Goal: Task Accomplishment & Management: Complete application form

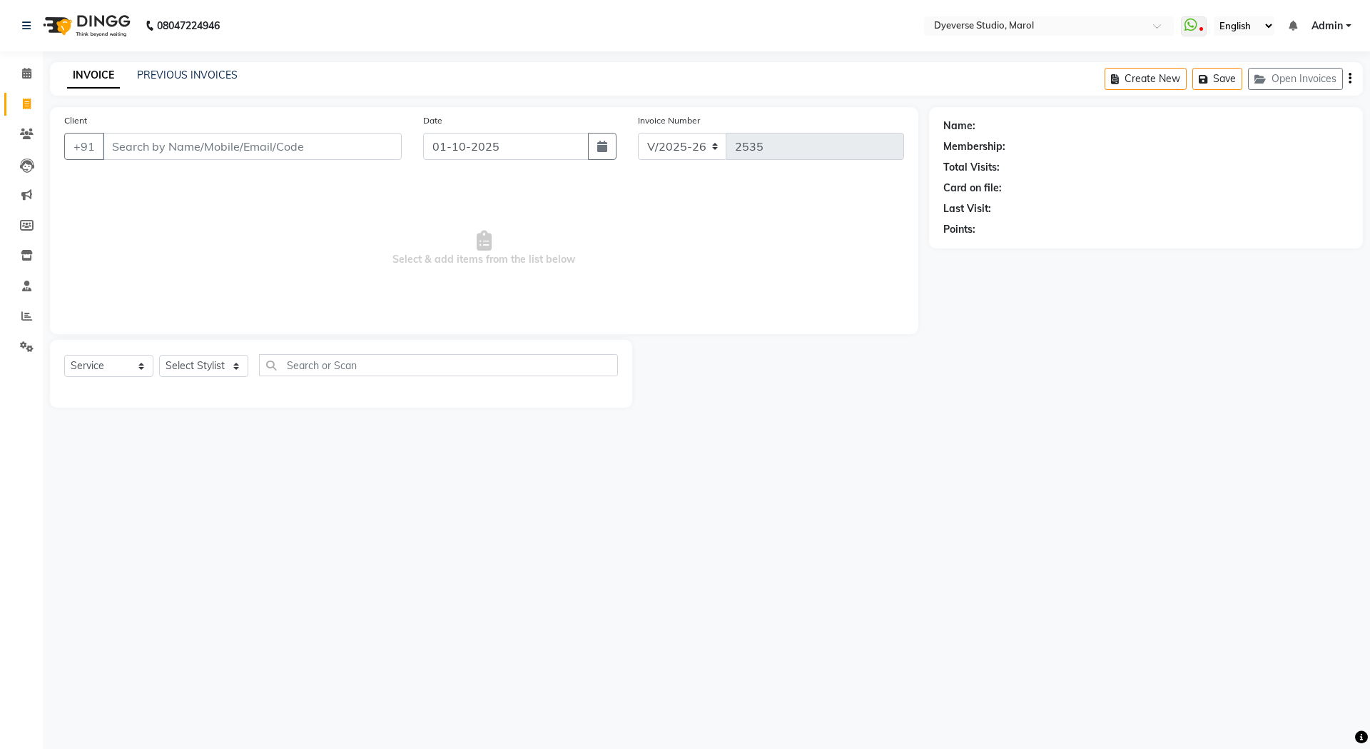
select select "6368"
select select "service"
click at [157, 154] on input "Client" at bounding box center [252, 146] width 299 height 27
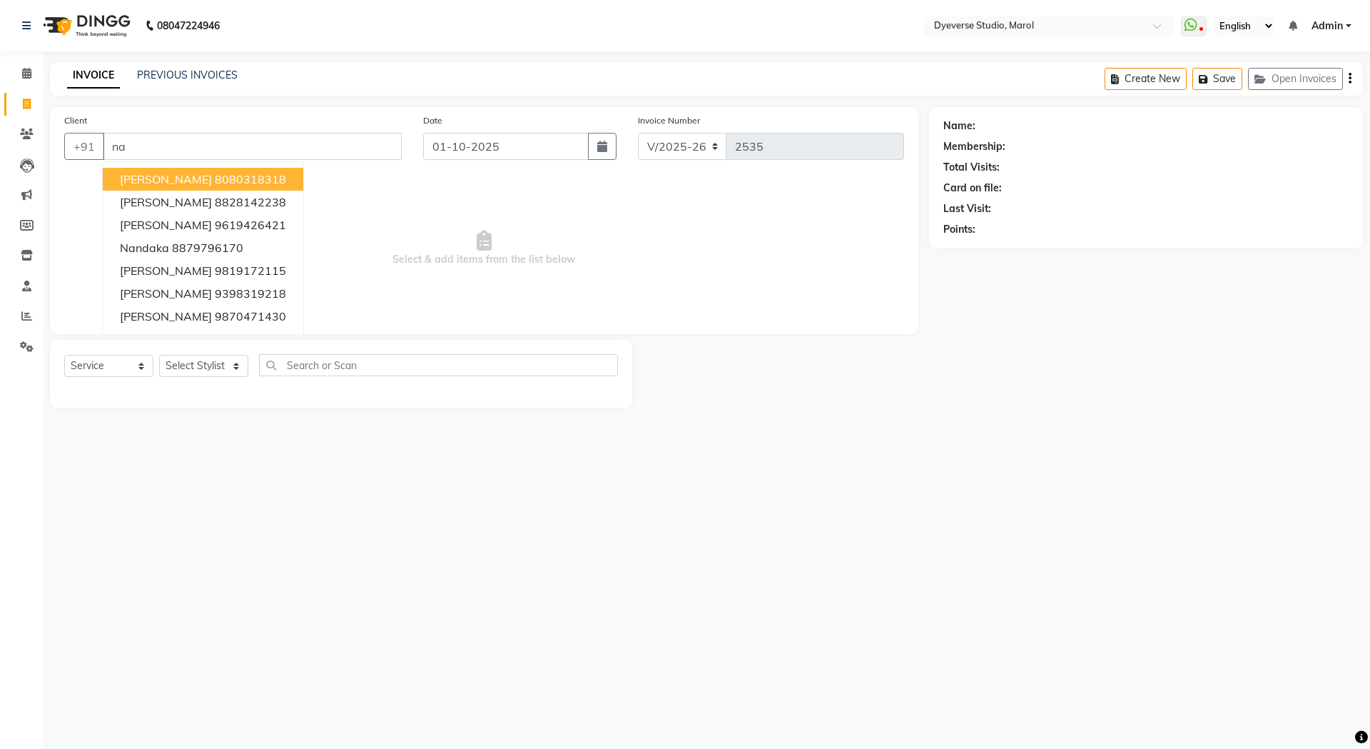
type input "n"
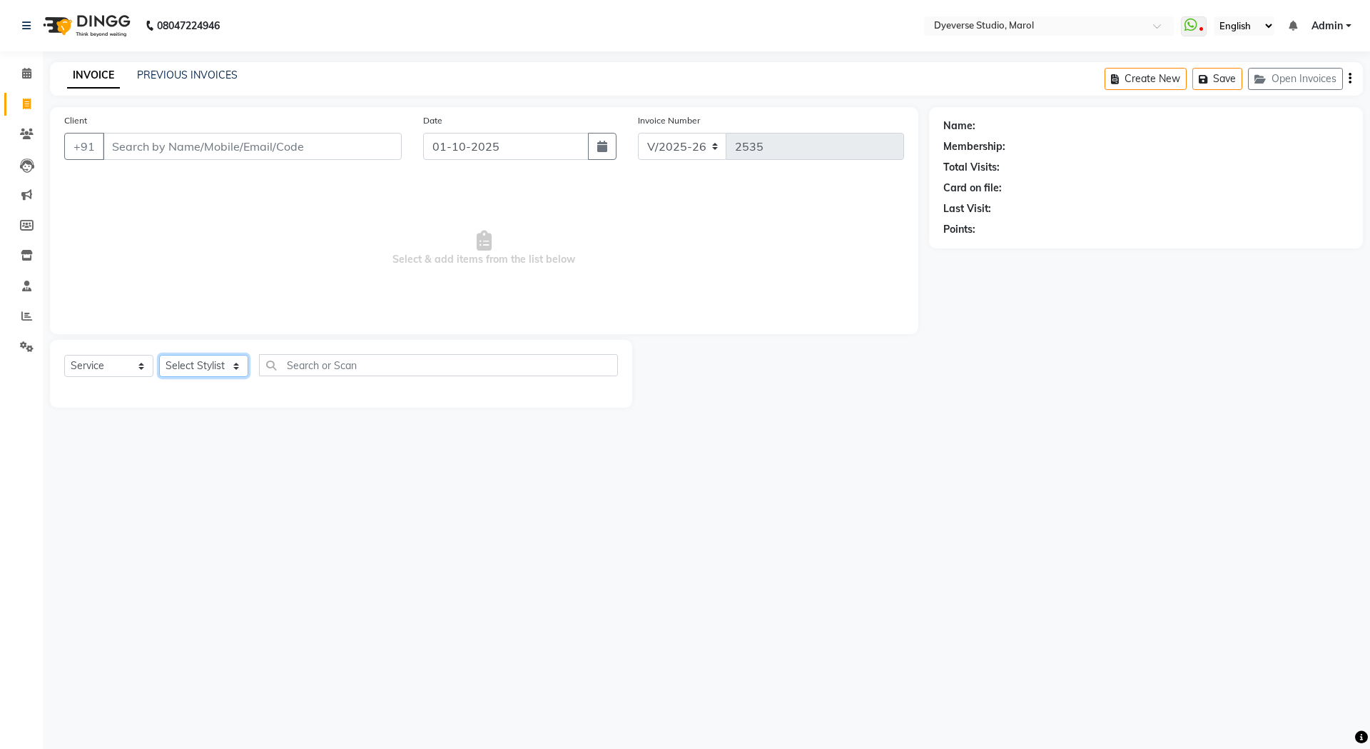
click at [178, 359] on select "Select Stylist [PERSON_NAME] [PERSON_NAME] [PERSON_NAME] [PERSON_NAME] [PERSON_…" at bounding box center [203, 366] width 89 height 22
select select "68355"
click at [159, 355] on select "Select Stylist [PERSON_NAME] [PERSON_NAME] [PERSON_NAME] [PERSON_NAME] [PERSON_…" at bounding box center [203, 366] width 89 height 22
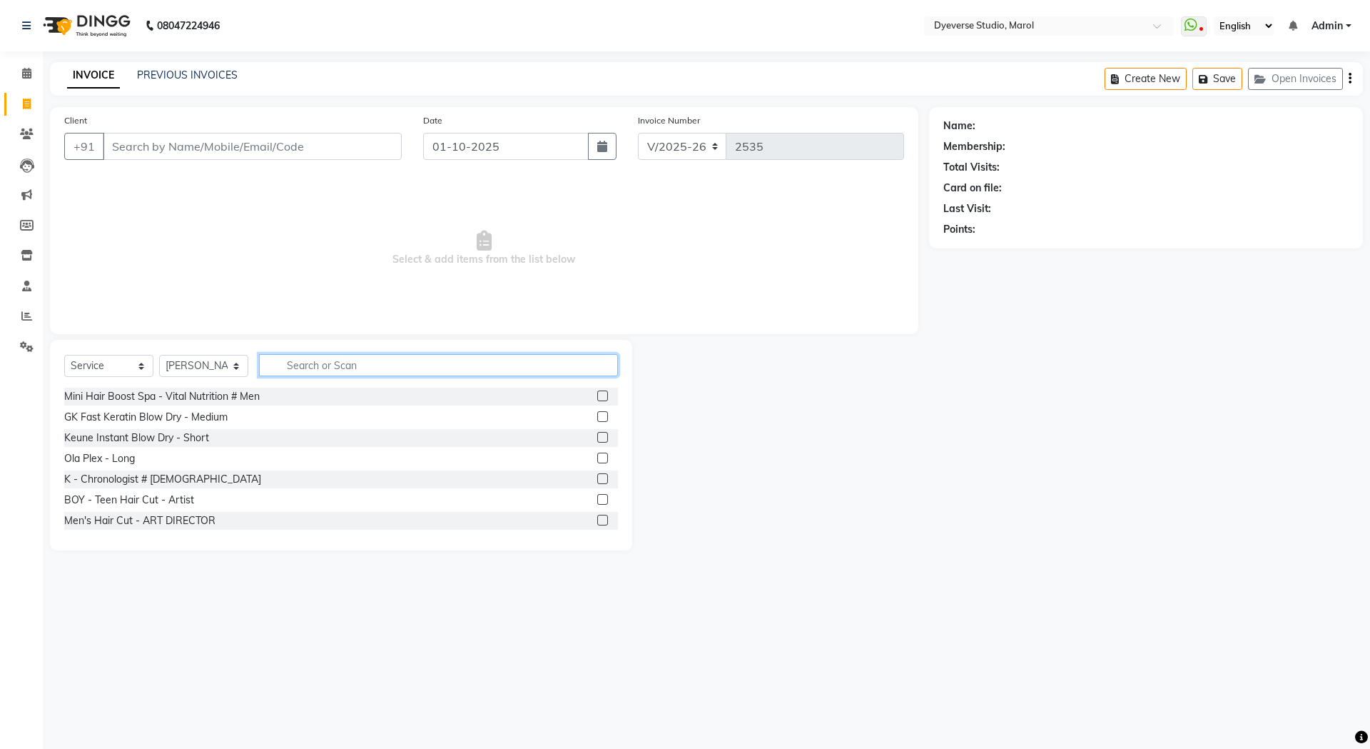
click at [318, 367] on input "text" at bounding box center [438, 365] width 359 height 22
type input "nano"
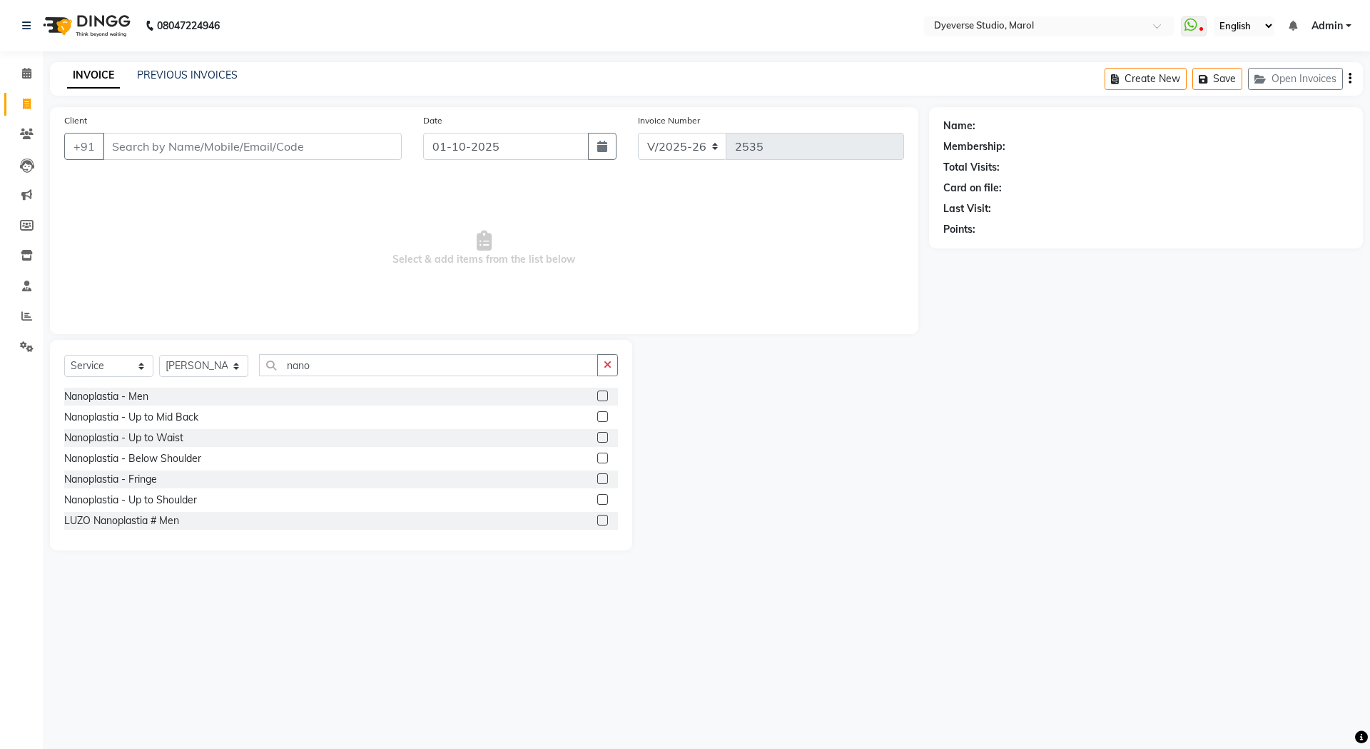
click at [597, 498] on label at bounding box center [602, 499] width 11 height 11
click at [597, 498] on input "checkbox" at bounding box center [601, 499] width 9 height 9
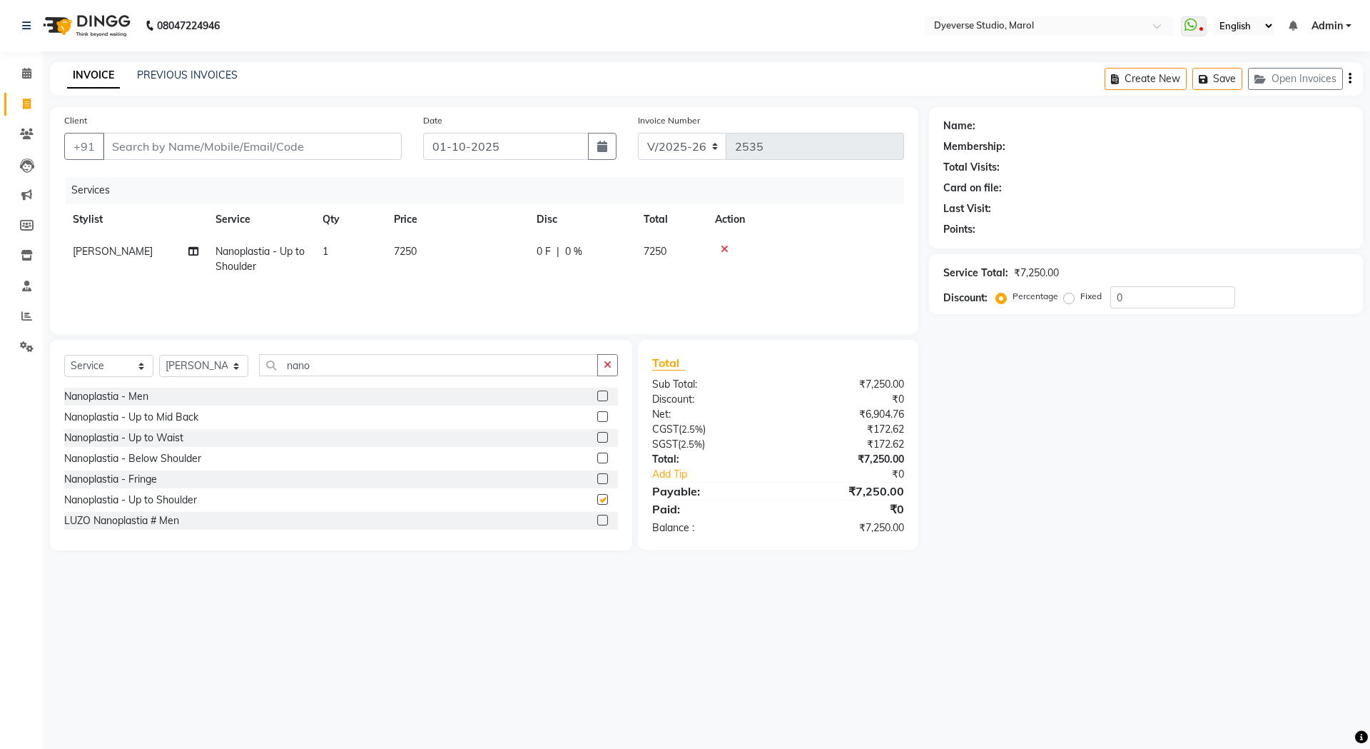
checkbox input "false"
click at [1134, 304] on input "0" at bounding box center [1173, 297] width 125 height 22
type input "2"
type input "15"
click at [597, 418] on label at bounding box center [602, 416] width 11 height 11
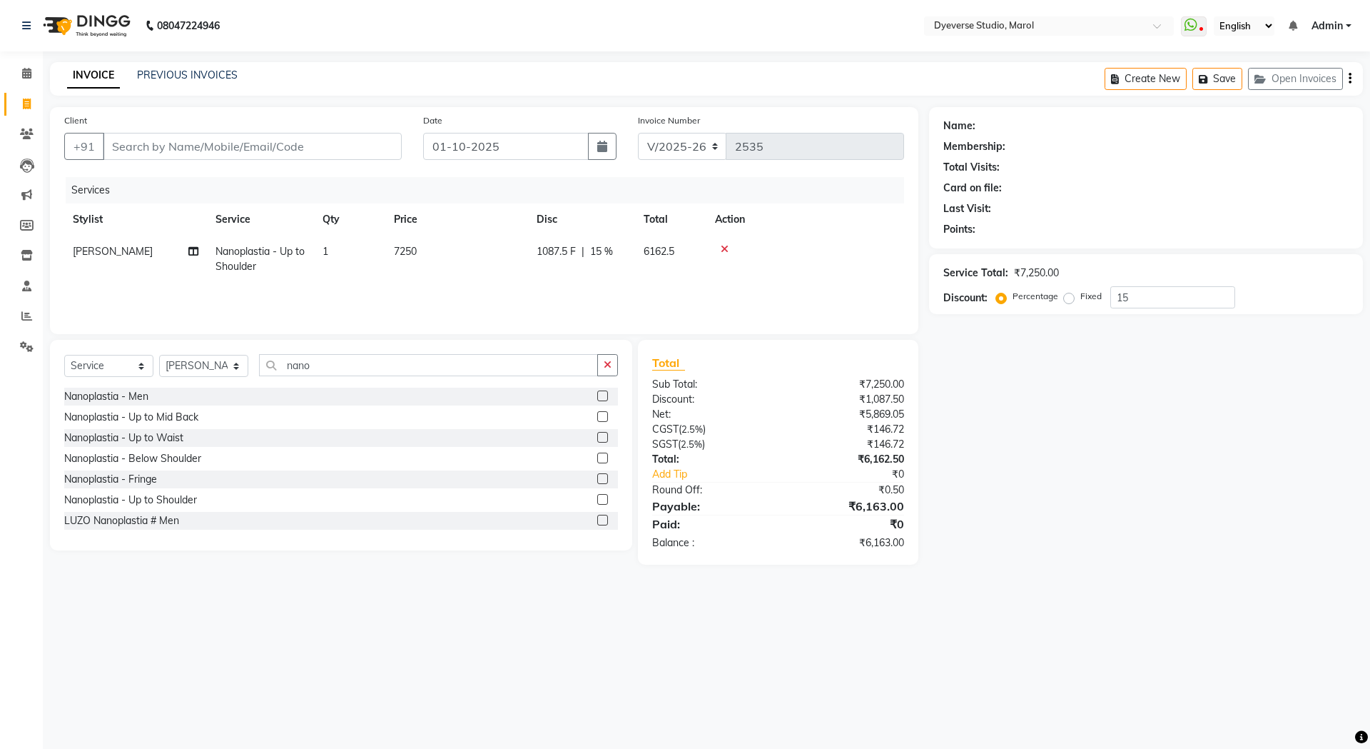
click at [597, 418] on input "checkbox" at bounding box center [601, 417] width 9 height 9
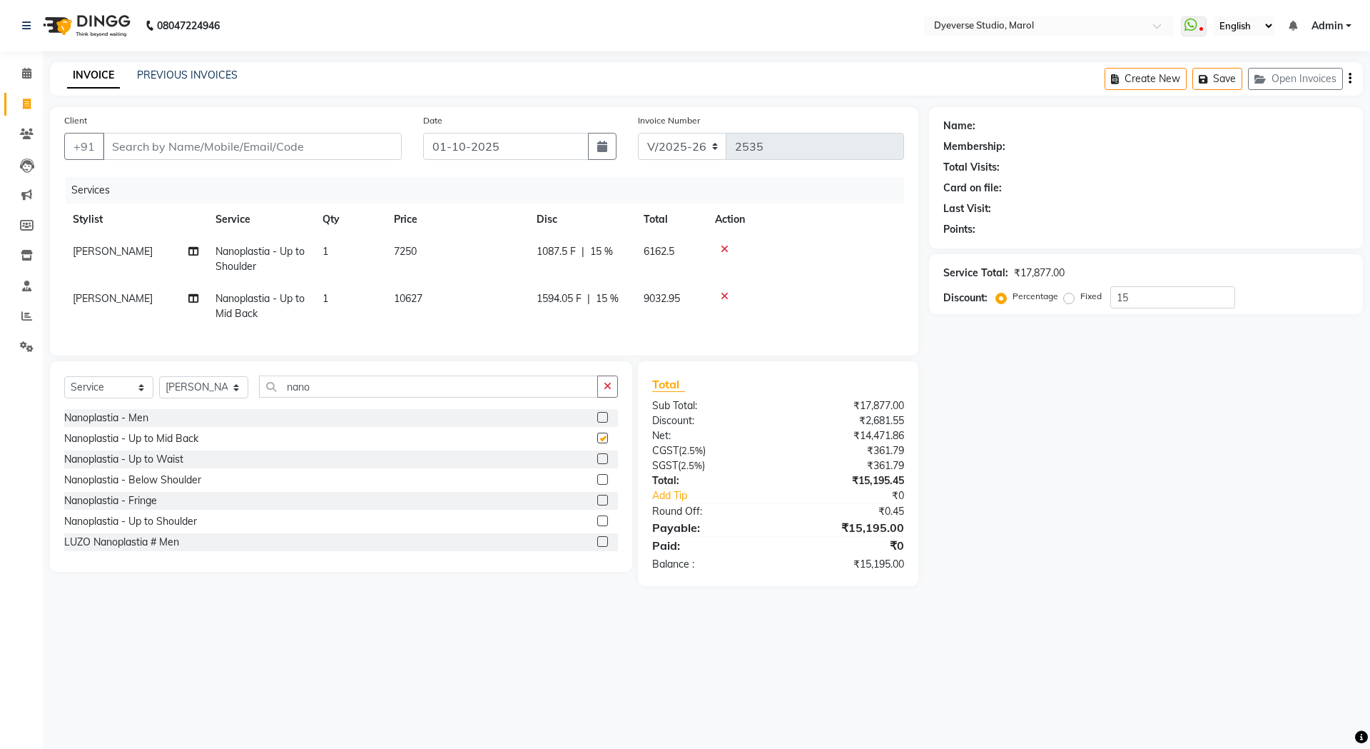
checkbox input "false"
click at [721, 245] on icon at bounding box center [725, 249] width 8 height 10
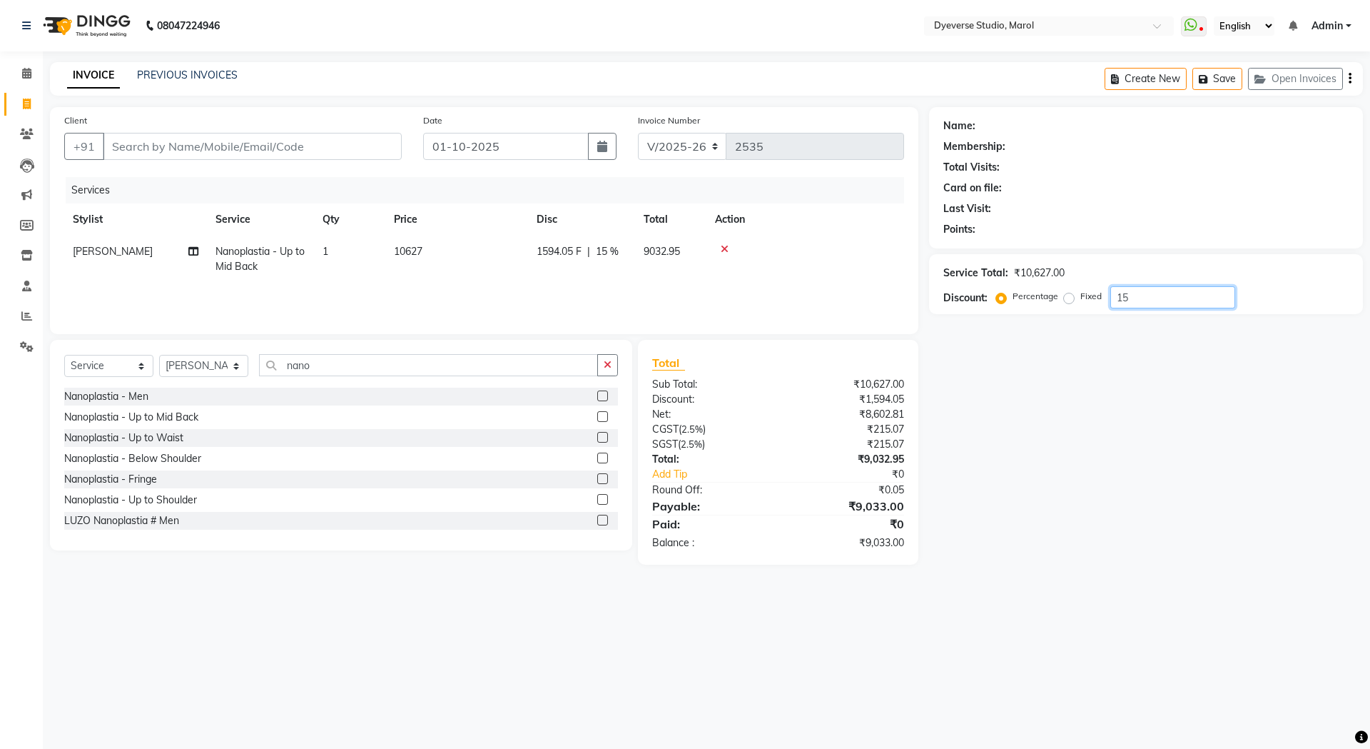
click at [1154, 299] on input "15" at bounding box center [1173, 297] width 125 height 22
type input "1"
click at [597, 455] on label at bounding box center [602, 458] width 11 height 11
click at [597, 455] on input "checkbox" at bounding box center [601, 458] width 9 height 9
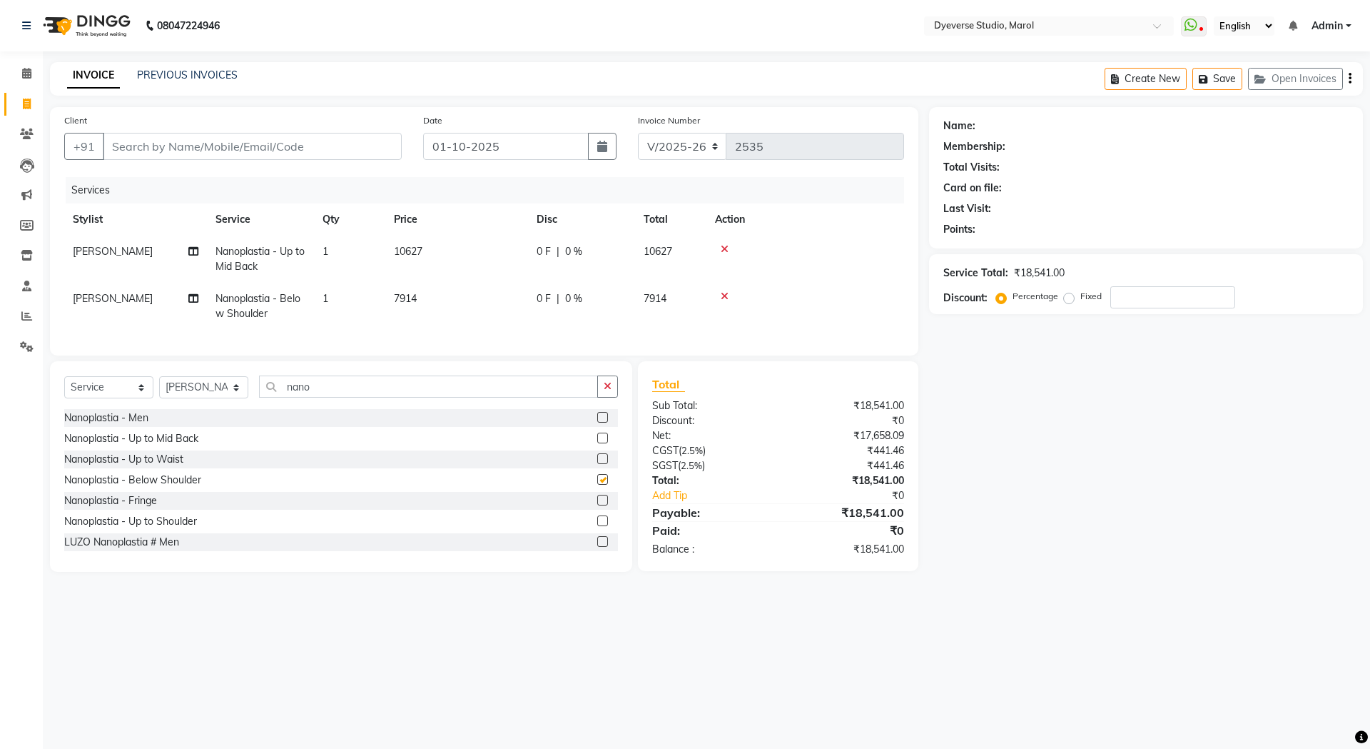
checkbox input "false"
click at [725, 249] on icon at bounding box center [725, 249] width 8 height 10
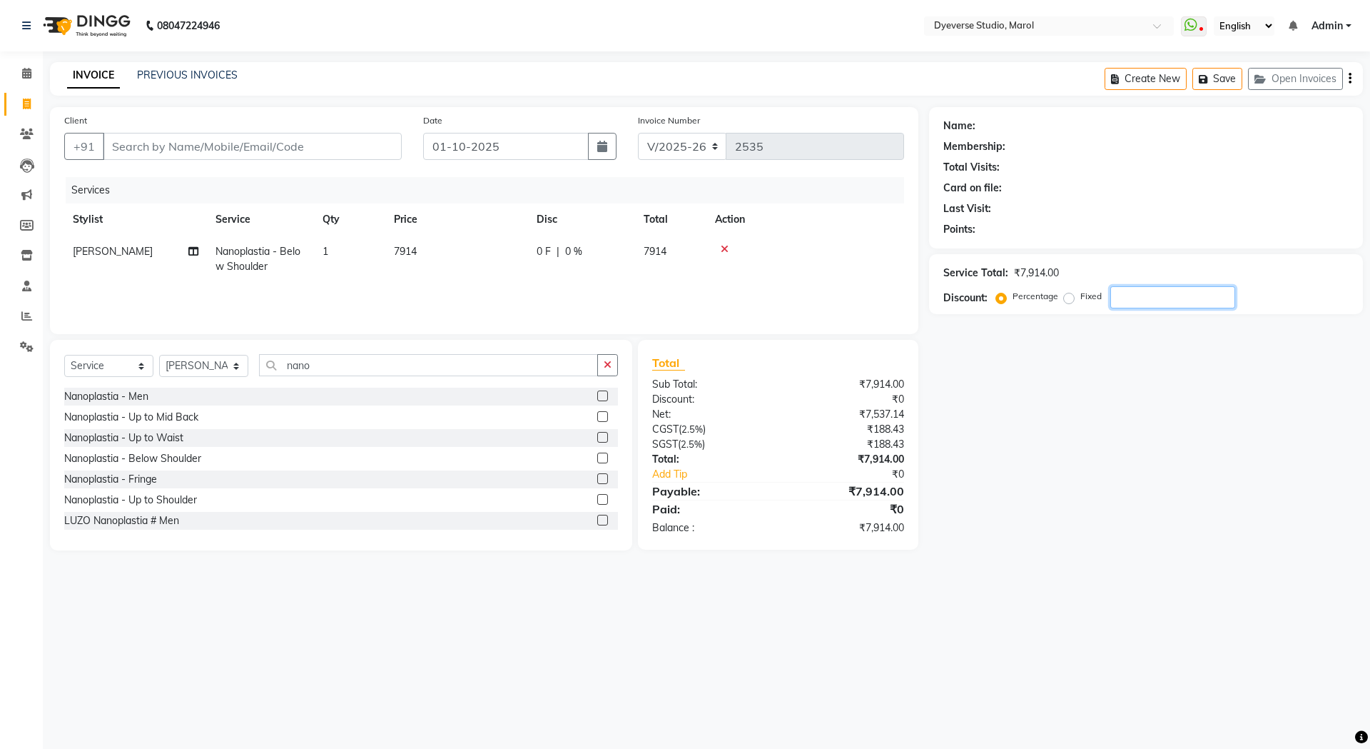
click at [1136, 300] on input "number" at bounding box center [1173, 297] width 125 height 22
type input "15"
click at [597, 411] on label at bounding box center [602, 416] width 11 height 11
click at [597, 413] on input "checkbox" at bounding box center [601, 417] width 9 height 9
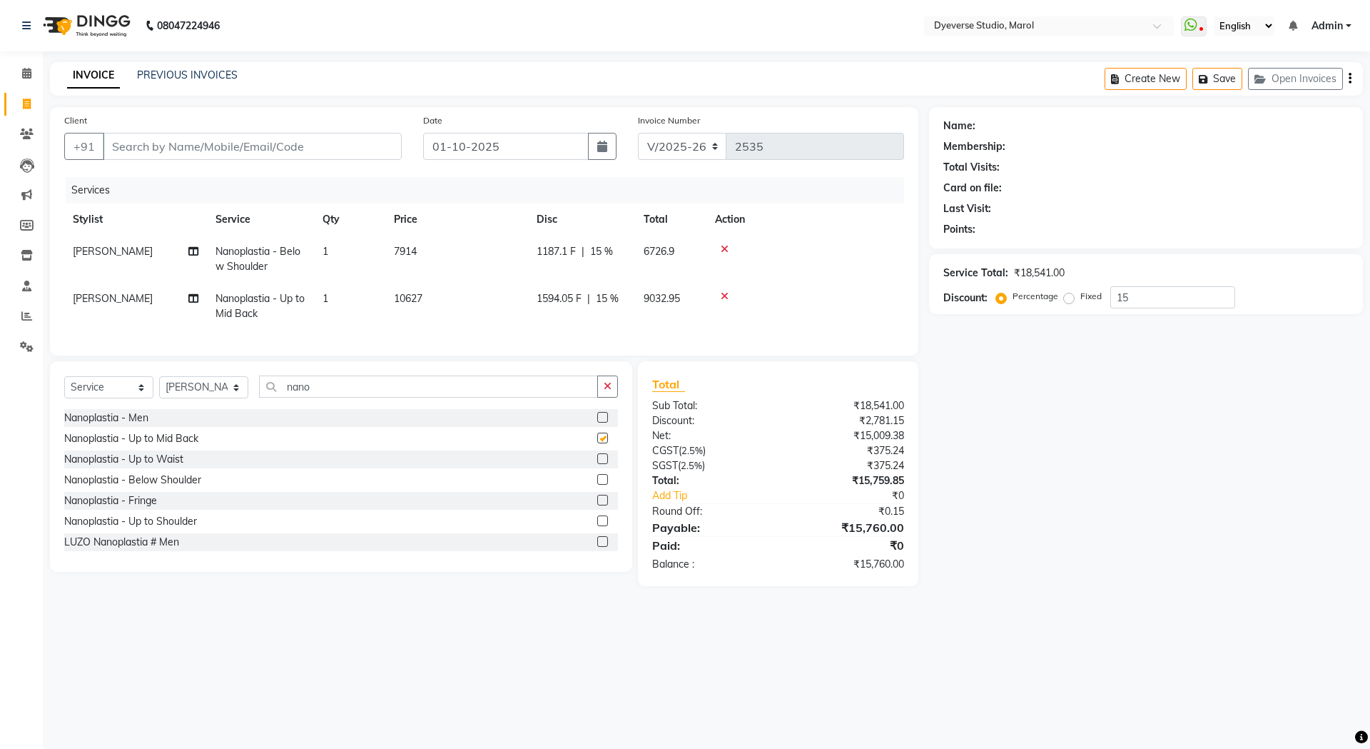
checkbox input "false"
click at [725, 249] on icon at bounding box center [725, 249] width 8 height 10
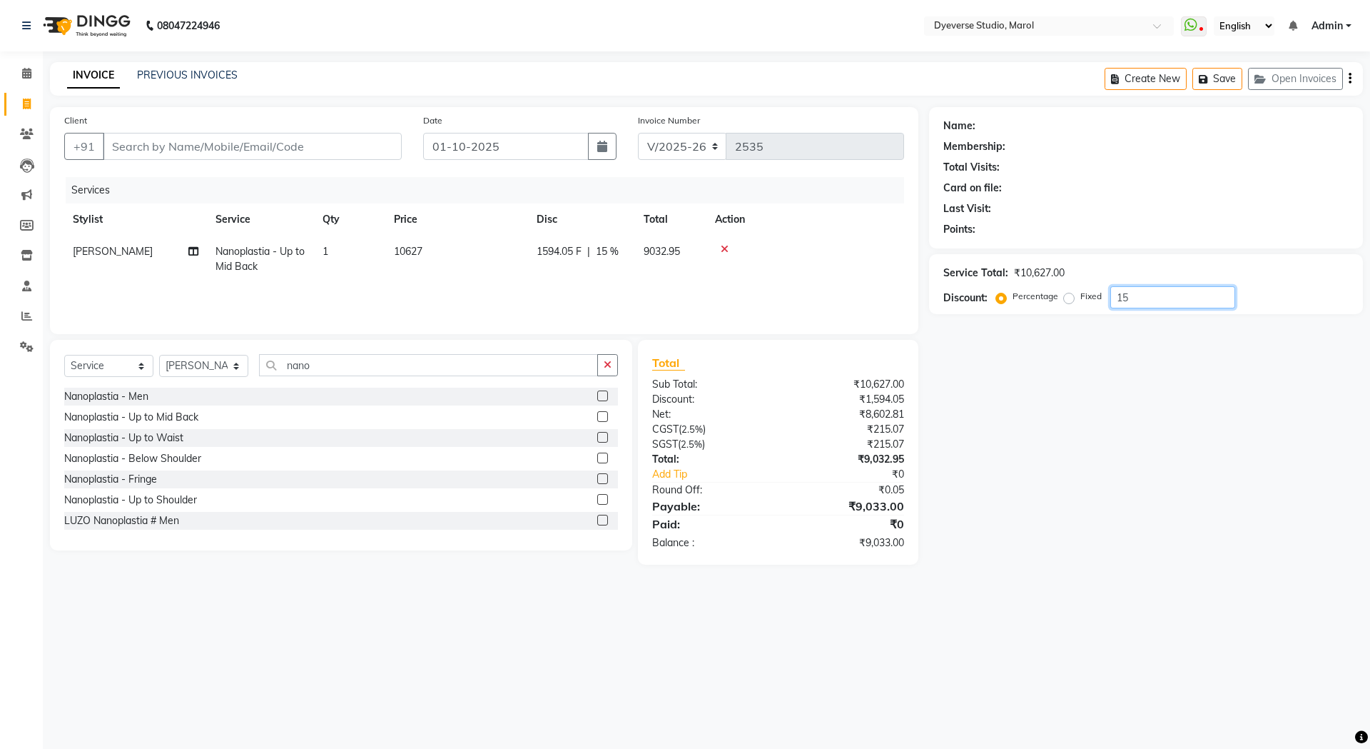
click at [1148, 304] on input "15" at bounding box center [1173, 297] width 125 height 22
type input "1"
type input "25"
click at [726, 248] on icon at bounding box center [725, 249] width 8 height 10
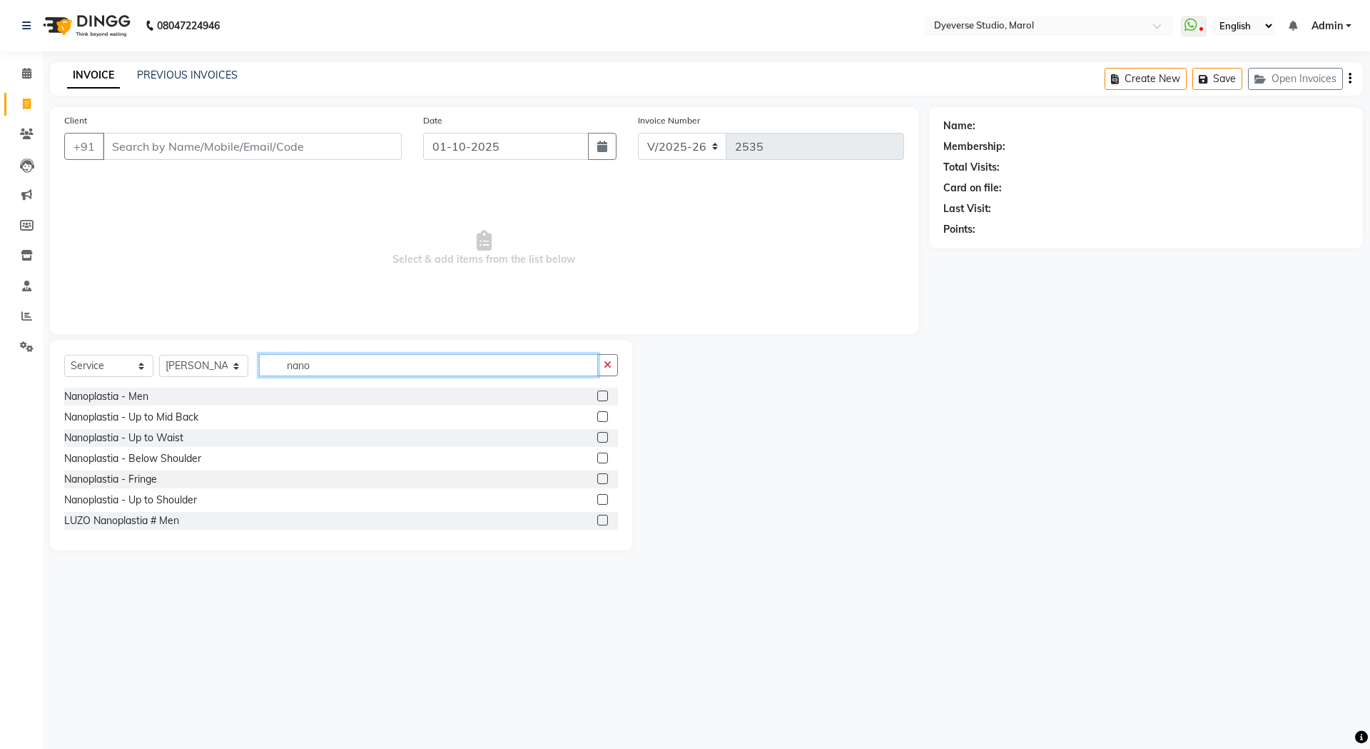
click at [403, 366] on input "nano" at bounding box center [428, 365] width 339 height 22
type input "touch"
click at [597, 460] on label at bounding box center [602, 458] width 11 height 11
click at [597, 460] on input "checkbox" at bounding box center [601, 458] width 9 height 9
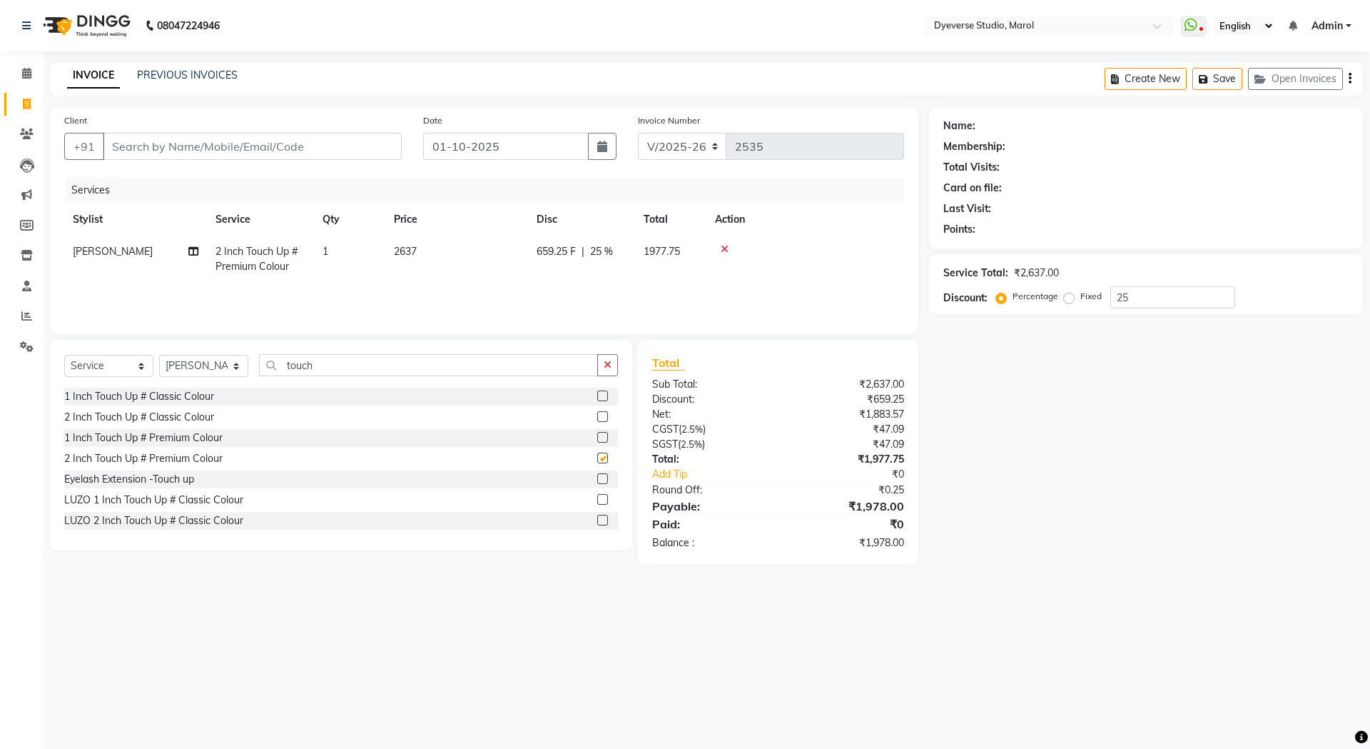
checkbox input "false"
drag, startPoint x: 335, startPoint y: 361, endPoint x: 239, endPoint y: 363, distance: 96.4
click at [239, 363] on div "Select Service Product Membership Package Voucher Prepaid Gift Card Select Styl…" at bounding box center [341, 371] width 554 height 34
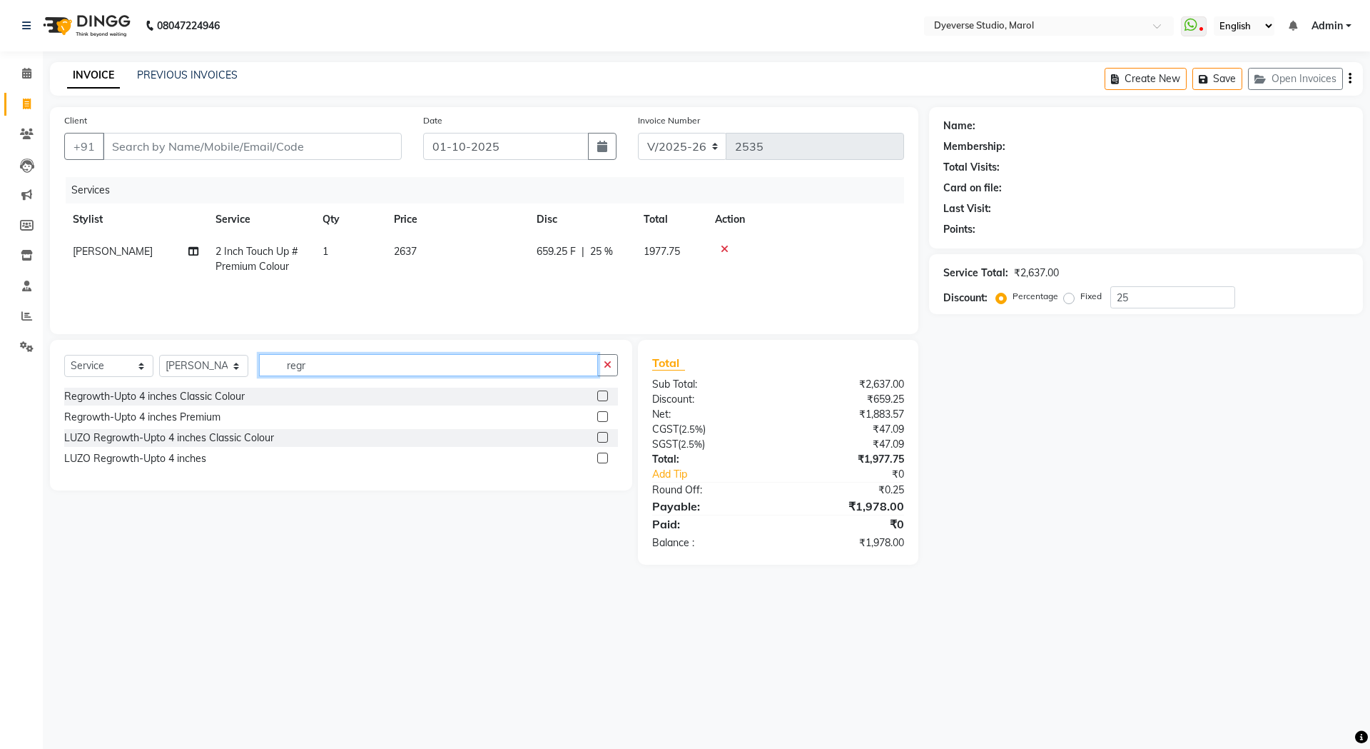
type input "regr"
click at [599, 415] on label at bounding box center [602, 416] width 11 height 11
click at [599, 415] on input "checkbox" at bounding box center [601, 417] width 9 height 9
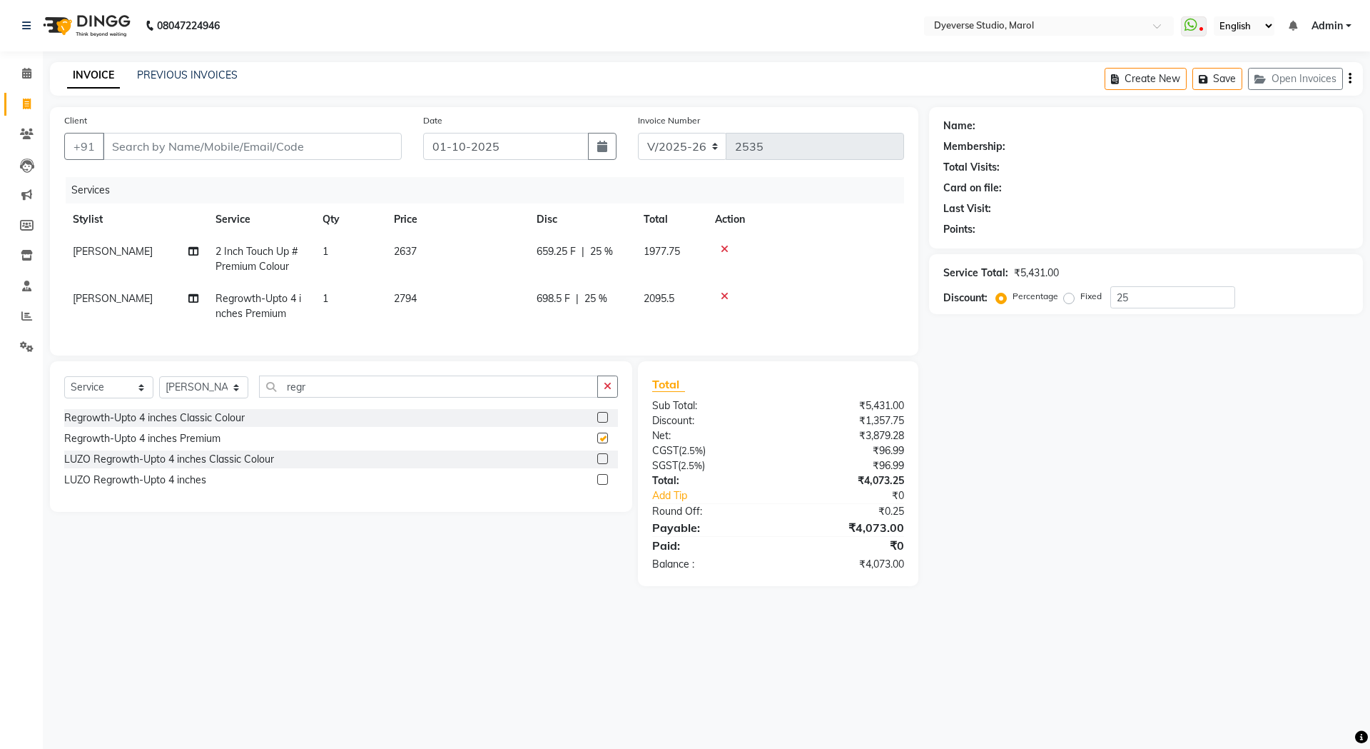
checkbox input "false"
click at [1131, 306] on input "25" at bounding box center [1173, 297] width 125 height 22
type input "2"
click at [724, 300] on icon at bounding box center [725, 296] width 8 height 10
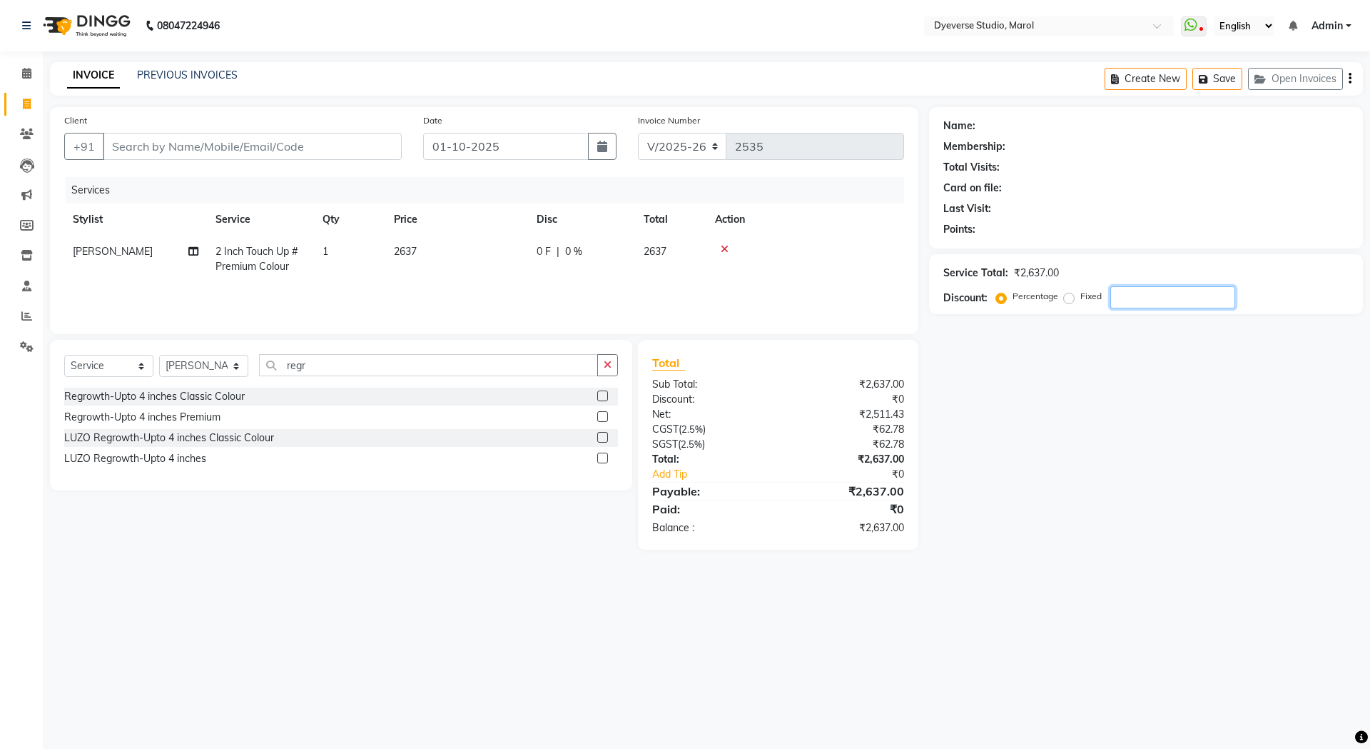
click at [1143, 298] on input "number" at bounding box center [1173, 297] width 125 height 22
click at [1168, 301] on input "25" at bounding box center [1173, 297] width 125 height 22
type input "2"
type input "15"
